Goal: Transaction & Acquisition: Book appointment/travel/reservation

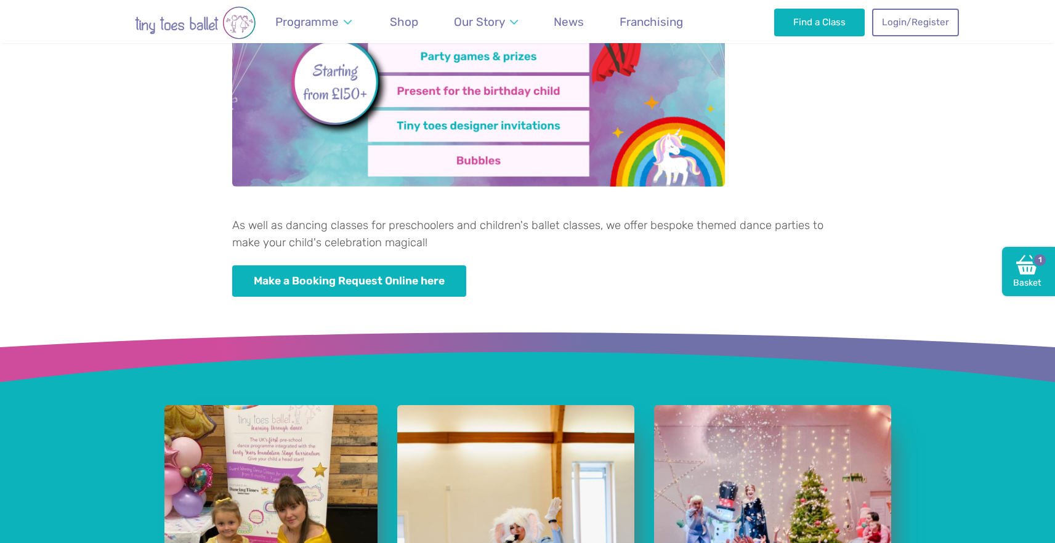
scroll to position [526, 0]
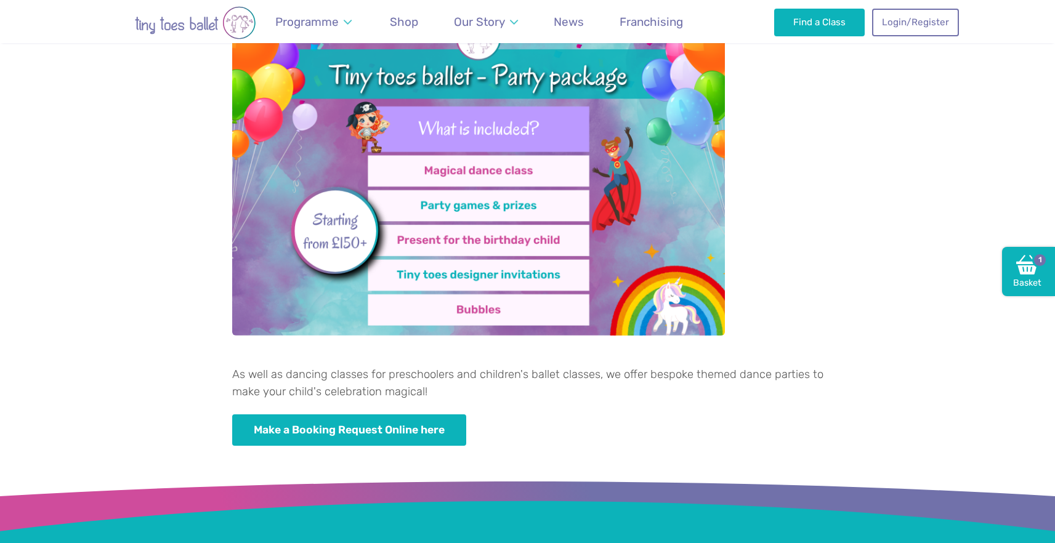
click at [494, 169] on img at bounding box center [478, 170] width 493 height 331
drag, startPoint x: 249, startPoint y: 372, endPoint x: 569, endPoint y: 386, distance: 320.6
click at [569, 386] on p "As well as dancing classes for preschoolers and children's ballet classes, we o…" at bounding box center [527, 383] width 591 height 34
click at [610, 383] on p "As well as dancing classes for preschoolers and children's ballet classes, we o…" at bounding box center [527, 383] width 591 height 34
click at [518, 177] on img at bounding box center [478, 170] width 493 height 331
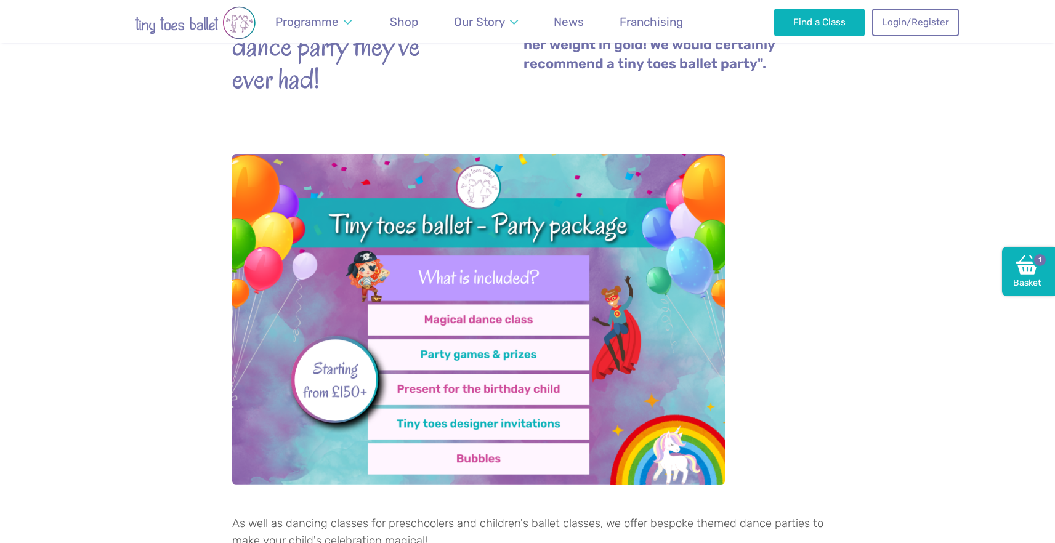
scroll to position [356, 0]
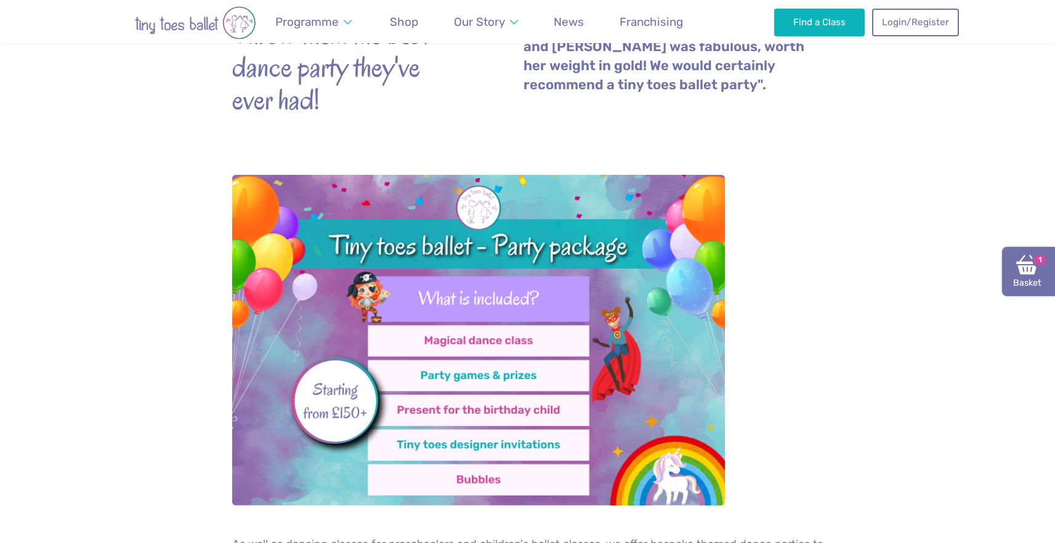
click at [1035, 288] on link "Basket 1" at bounding box center [1028, 271] width 53 height 49
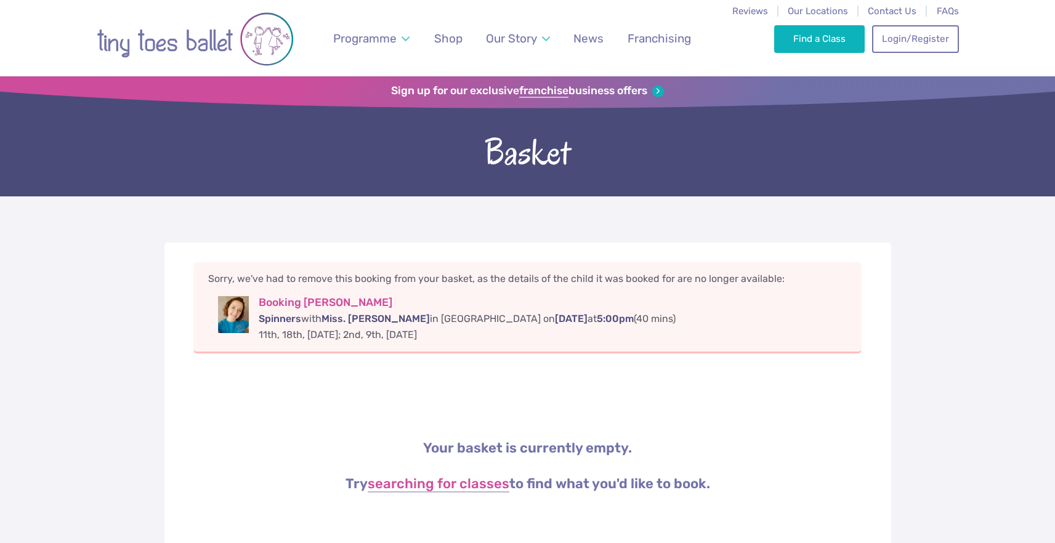
drag, startPoint x: 512, startPoint y: 318, endPoint x: 541, endPoint y: 338, distance: 34.7
click at [541, 338] on div "Booking [PERSON_NAME] Spinners with Miss. [PERSON_NAME] in [GEOGRAPHIC_DATA] [D…" at bounding box center [553, 319] width 589 height 46
click at [571, 352] on li "Sorry, we've had to remove this booking from your basket, as the details of the…" at bounding box center [527, 307] width 669 height 91
drag, startPoint x: 294, startPoint y: 286, endPoint x: 673, endPoint y: 278, distance: 378.9
click at [673, 278] on p "Sorry, we've had to remove this booking from your basket, as the details of the…" at bounding box center [527, 279] width 639 height 14
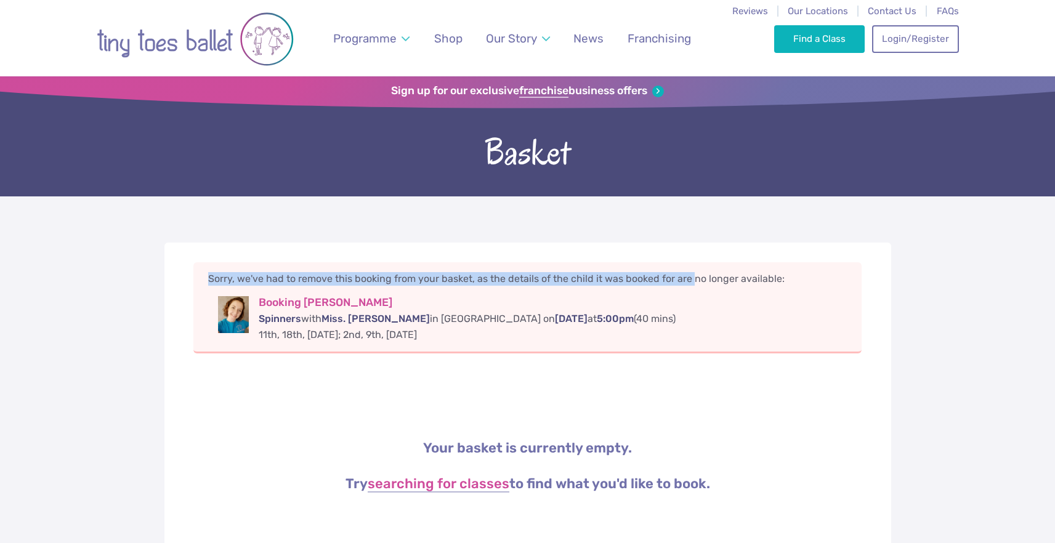
drag, startPoint x: 688, startPoint y: 282, endPoint x: 792, endPoint y: 269, distance: 105.0
click at [792, 269] on li "Sorry, we've had to remove this booking from your basket, as the details of the…" at bounding box center [527, 307] width 669 height 91
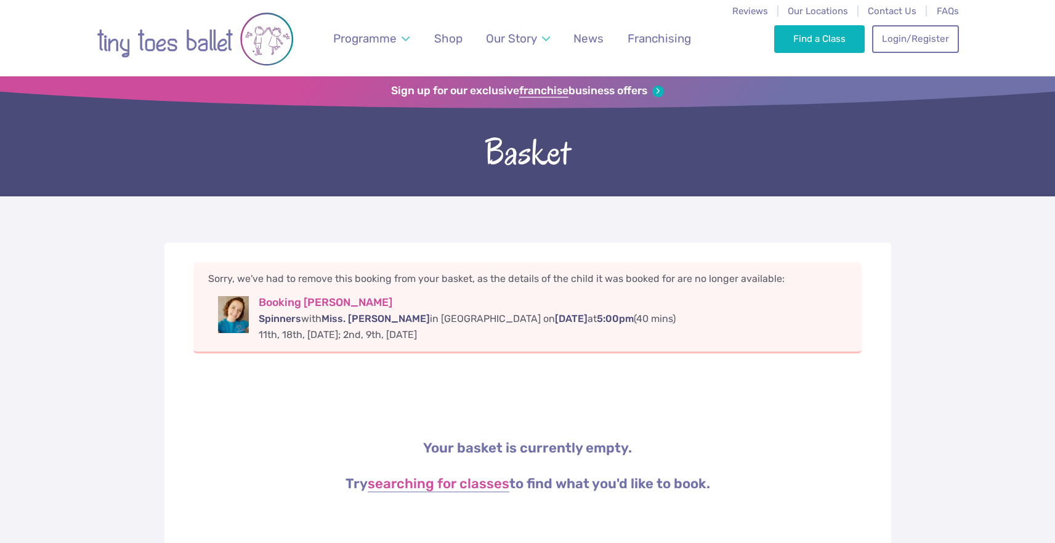
click at [792, 277] on p "Sorry, we've had to remove this booking from your basket, as the details of the…" at bounding box center [527, 279] width 639 height 14
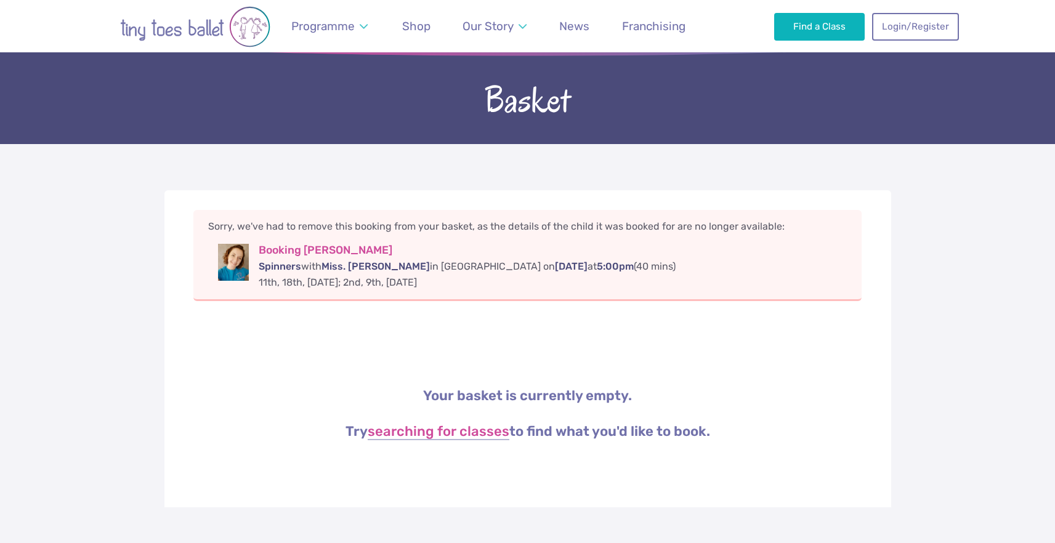
scroll to position [60, 0]
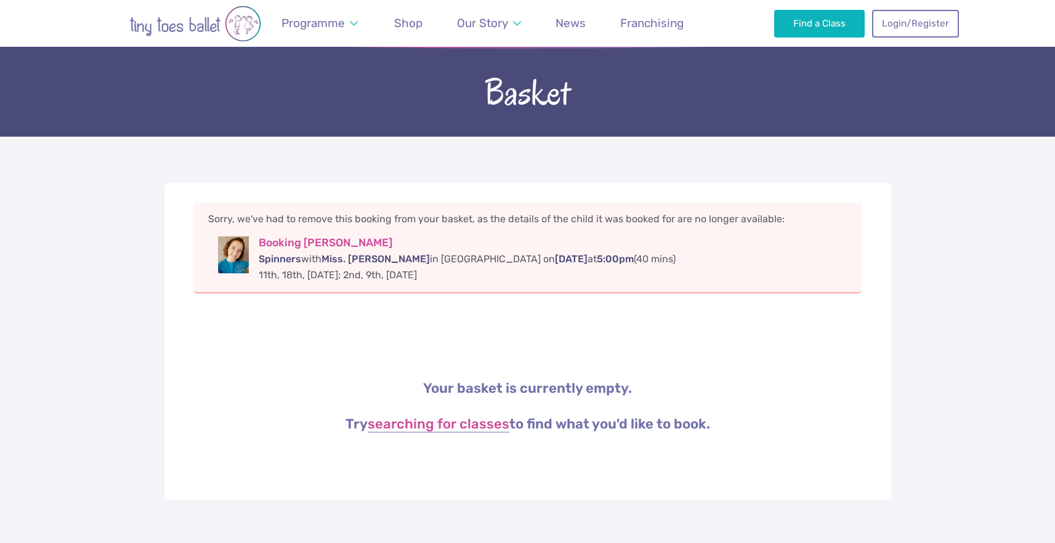
click at [336, 246] on h3 "Booking Kaira Kulkarni" at bounding box center [553, 244] width 589 height 14
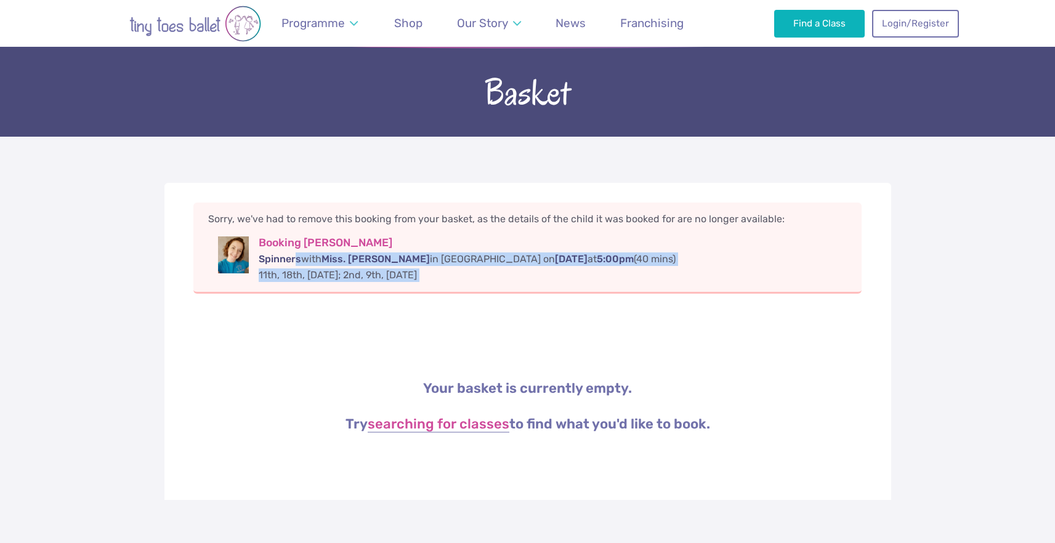
drag, startPoint x: 294, startPoint y: 257, endPoint x: 544, endPoint y: 295, distance: 252.9
click at [543, 295] on div "Sorry, we've had to remove this booking from your basket, as the details of the…" at bounding box center [527, 341] width 727 height 317
click at [544, 295] on div "Sorry, we've had to remove this booking from your basket, as the details of the…" at bounding box center [527, 341] width 727 height 317
